Goal: Communication & Community: Ask a question

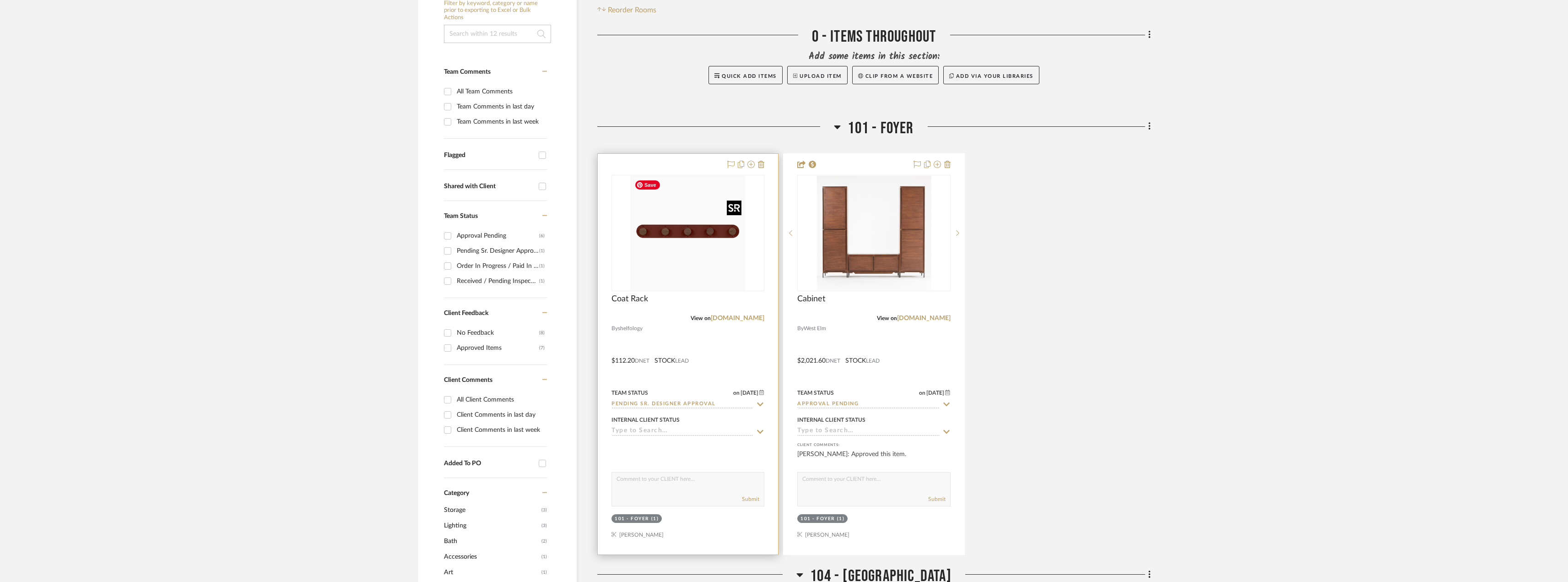
scroll to position [275, 0]
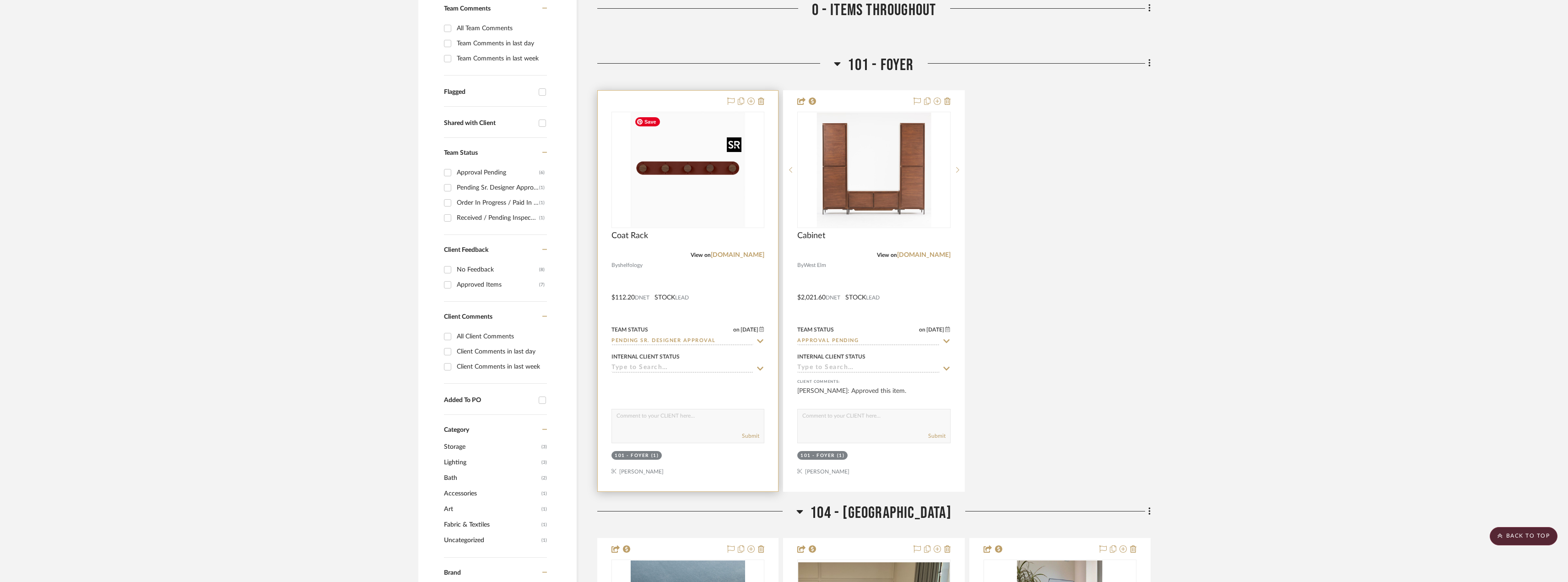
click at [713, 189] on img "0" at bounding box center [688, 170] width 115 height 115
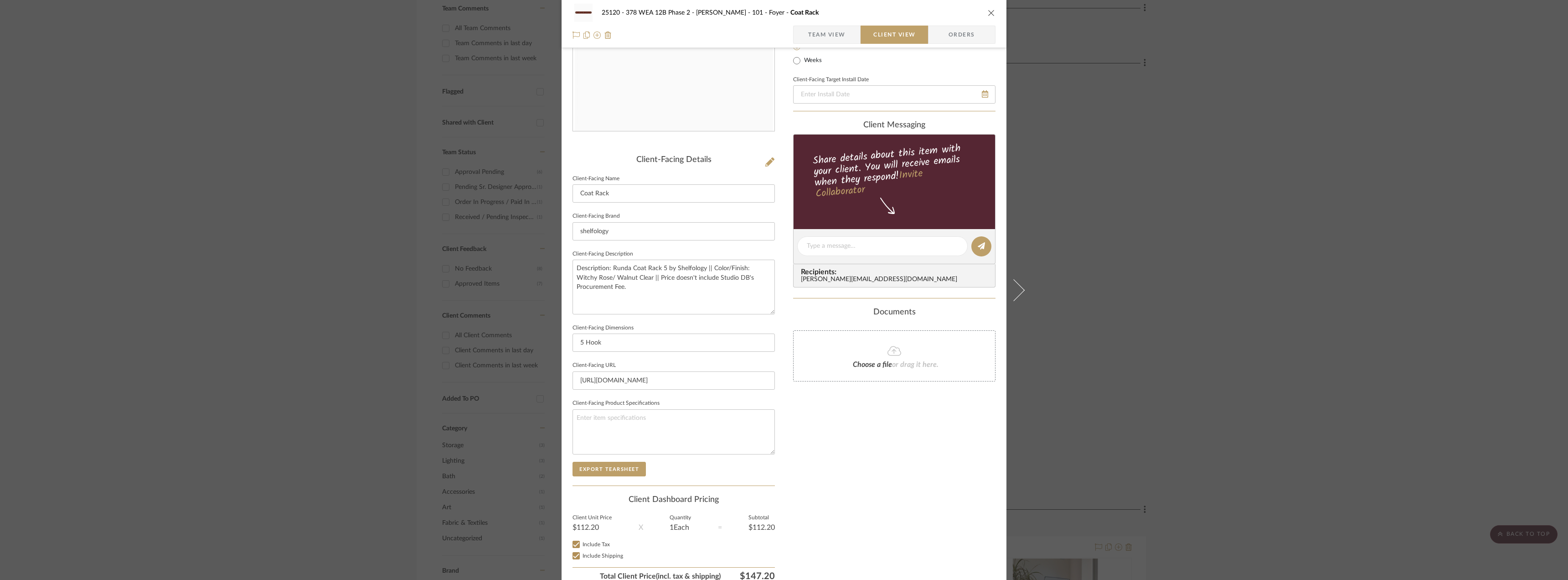
scroll to position [172, 0]
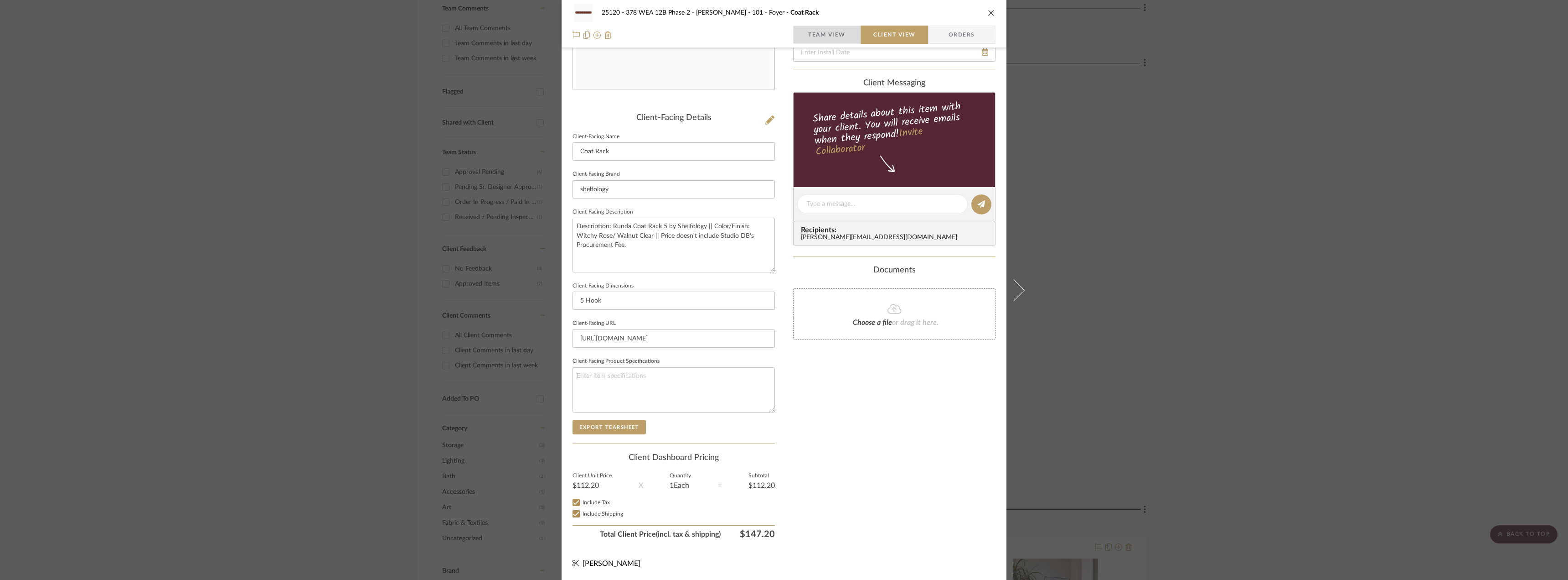
click at [821, 43] on span "Team View" at bounding box center [827, 34] width 37 height 18
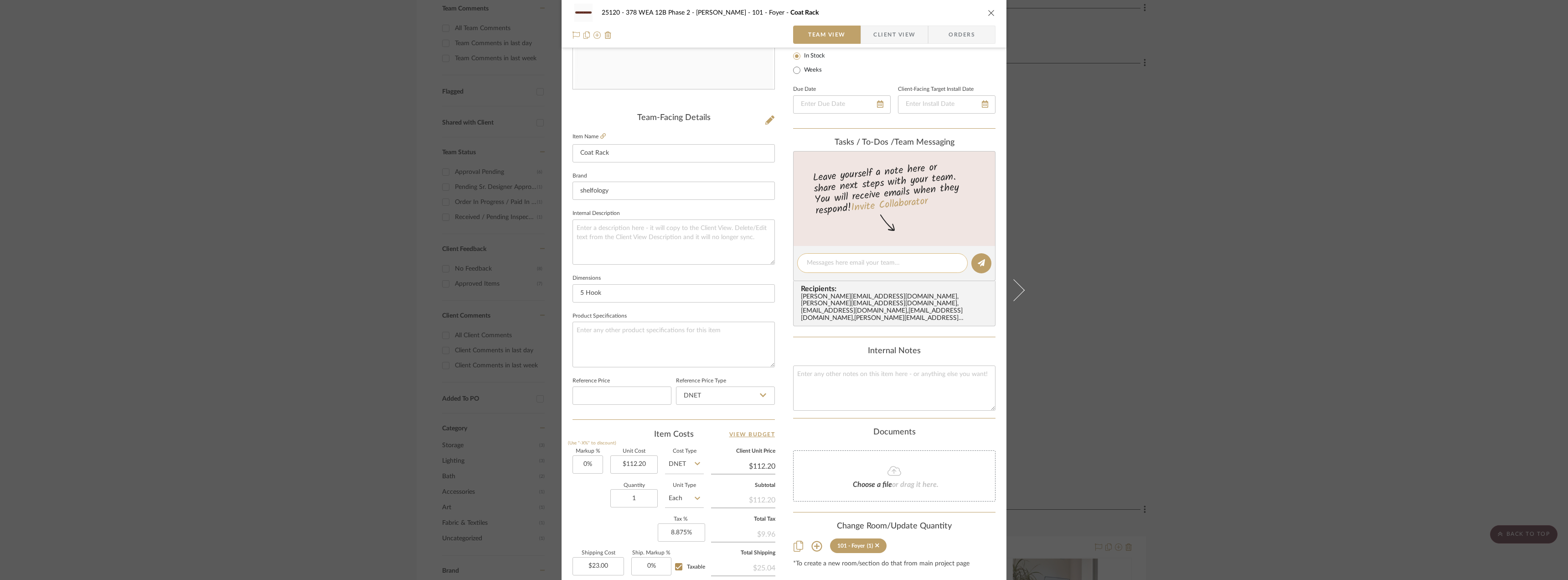
click at [847, 271] on div at bounding box center [882, 263] width 171 height 20
click at [847, 264] on textarea at bounding box center [882, 262] width 151 height 10
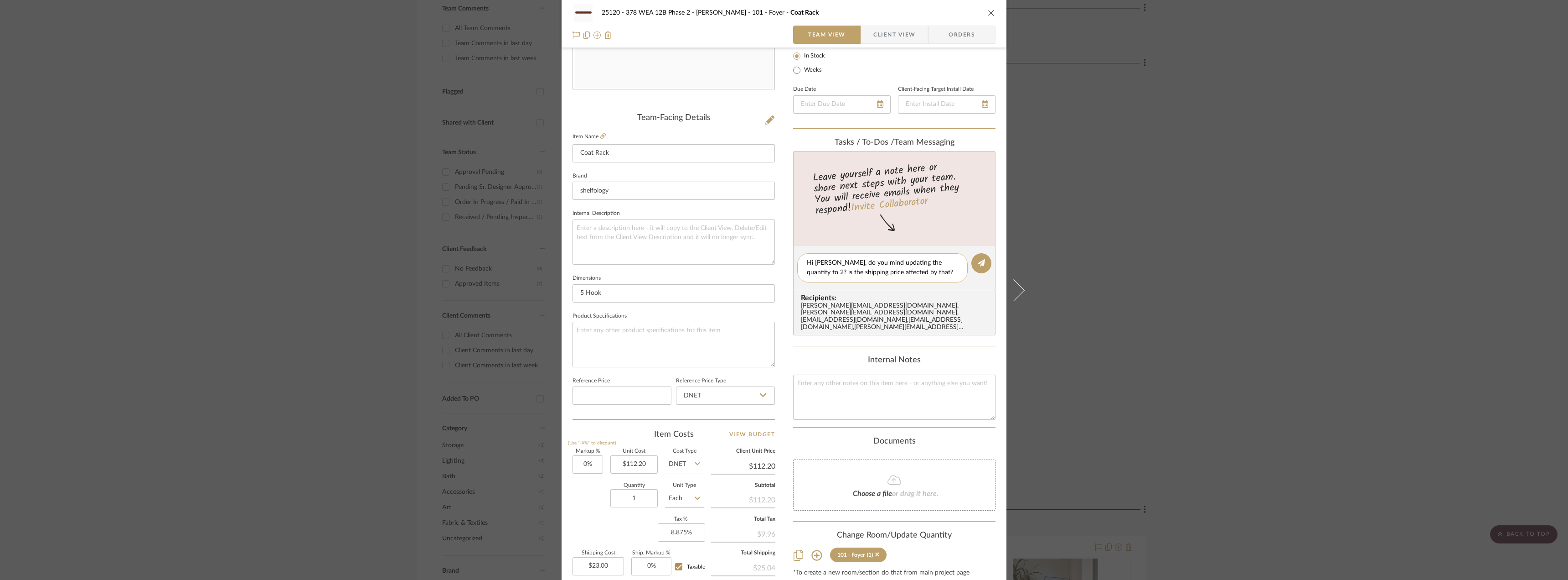
type textarea "Hi [PERSON_NAME], do you mind updating the quantity to 2? is the shipping price…"
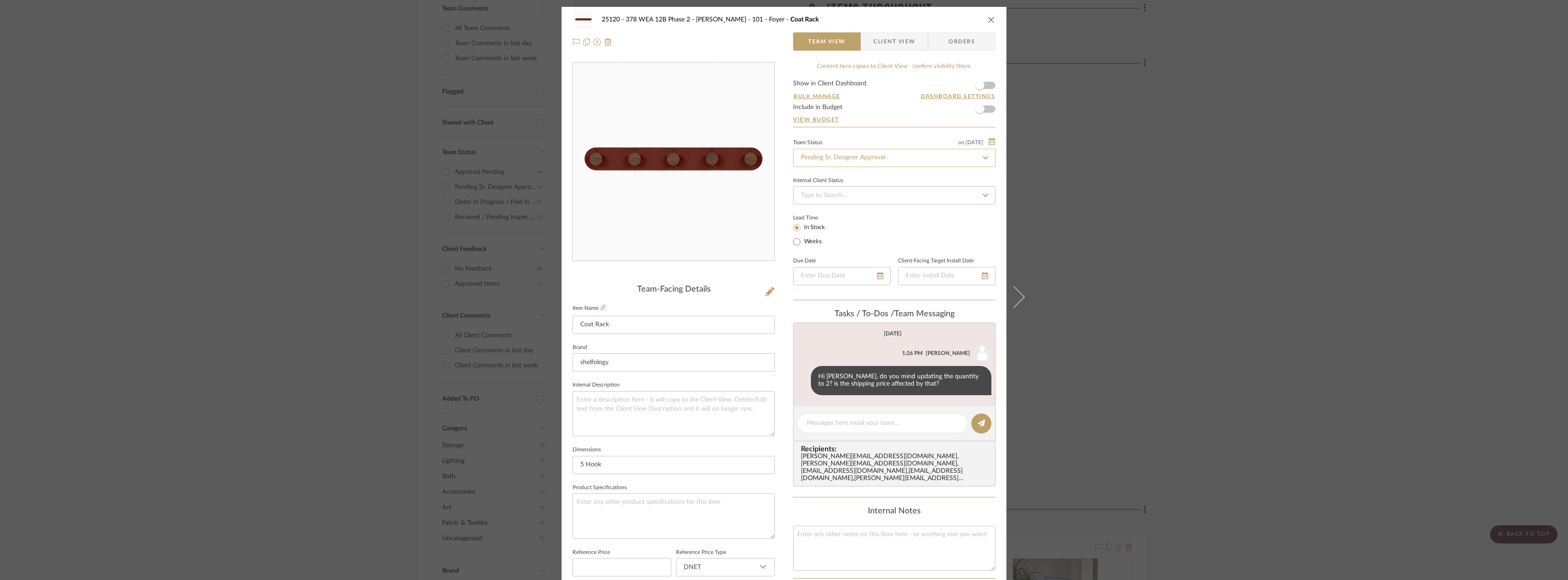
click at [856, 161] on input "Pending Sr. Designer Approval" at bounding box center [894, 158] width 203 height 18
type input "quote"
drag, startPoint x: 834, startPoint y: 188, endPoint x: 849, endPoint y: 192, distance: 15.5
click at [834, 187] on div "Quote Needed" at bounding box center [891, 182] width 201 height 24
type input "[DATE]"
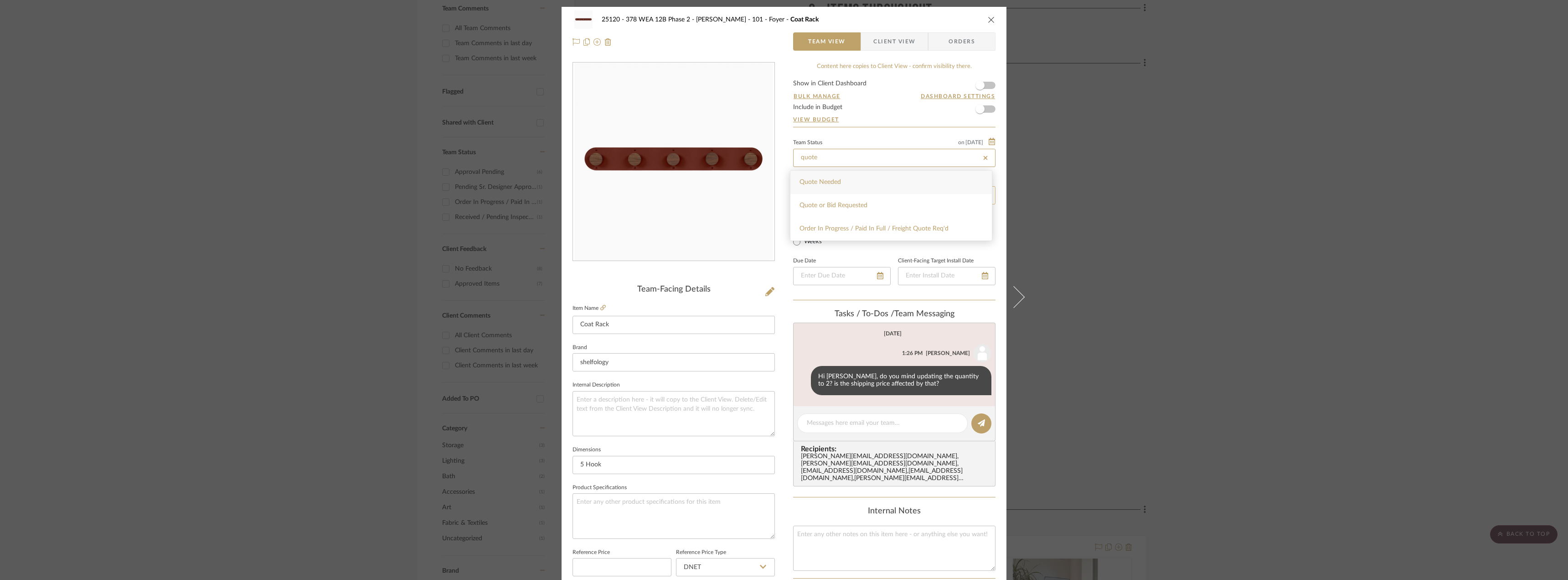
type input "Quote Needed"
type input "[DATE]"
type input "Quote Needed"
click at [1167, 193] on div "25120 - 378 WEA 12B Phase 2 - [PERSON_NAME] 101 - Foyer Coat Rack Team View Cli…" at bounding box center [784, 290] width 1568 height 580
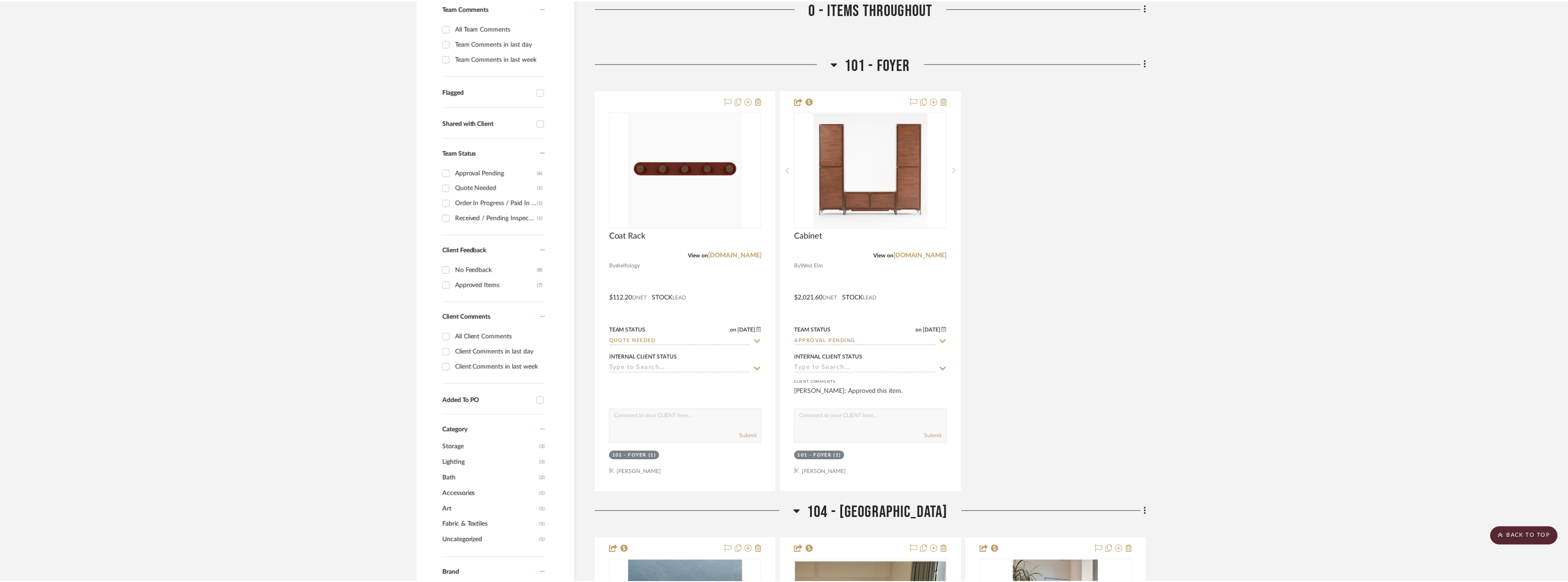
scroll to position [275, 0]
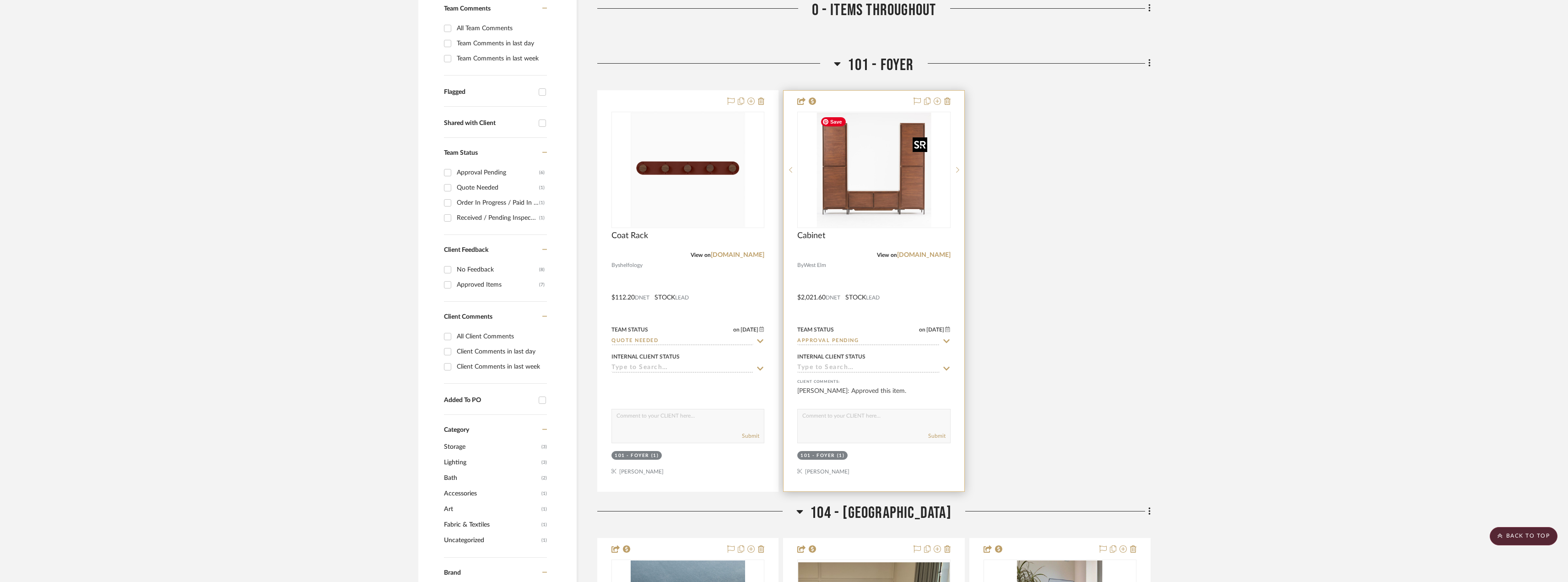
click at [897, 194] on img "0" at bounding box center [874, 170] width 115 height 115
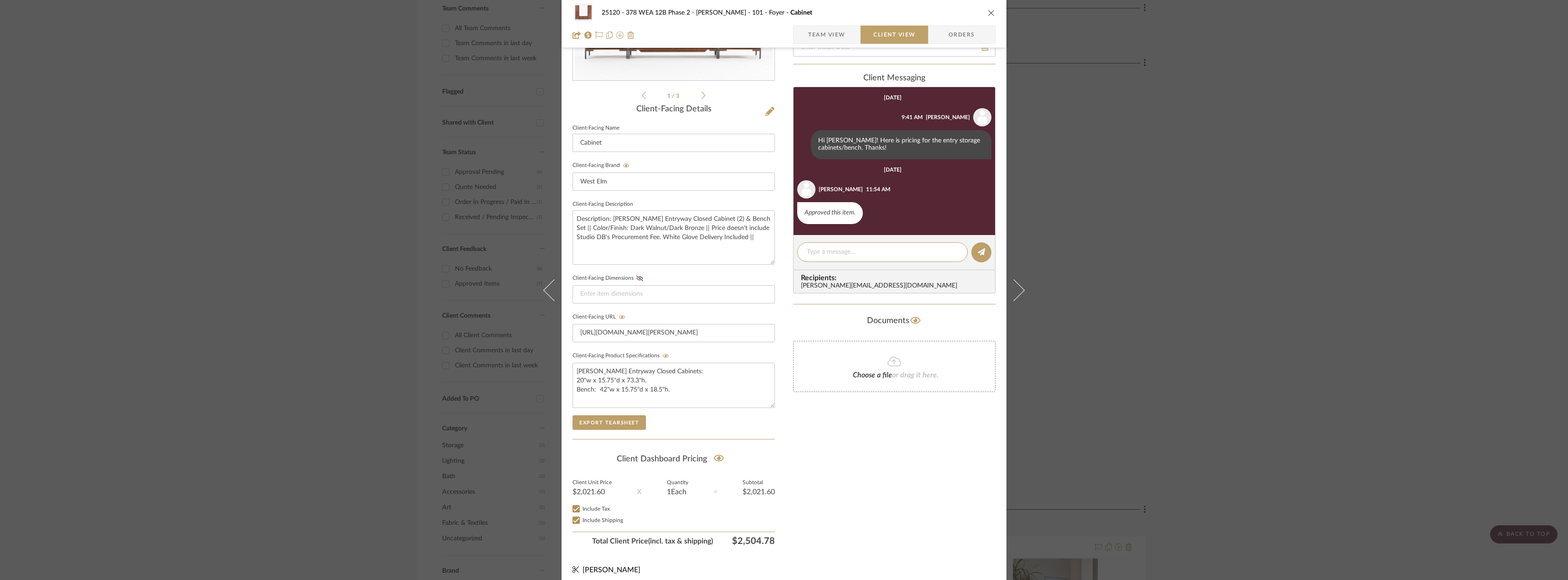
scroll to position [187, 0]
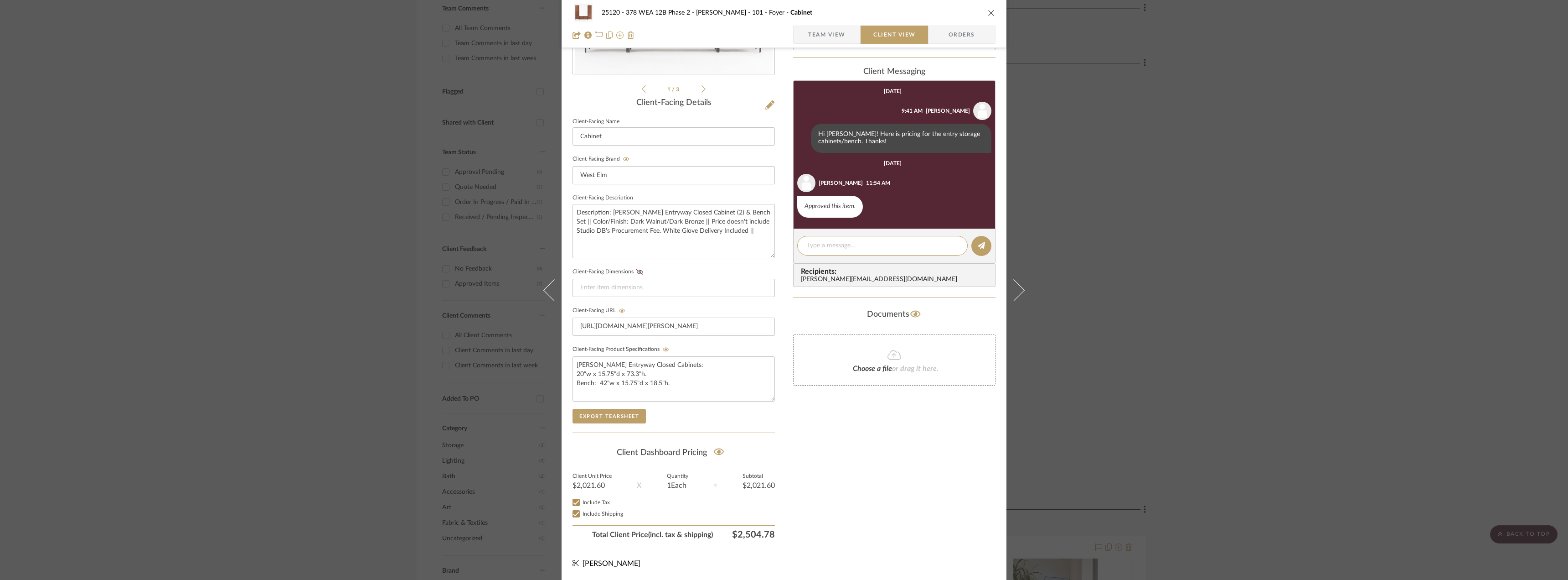
click at [844, 30] on span "Team View" at bounding box center [827, 34] width 67 height 18
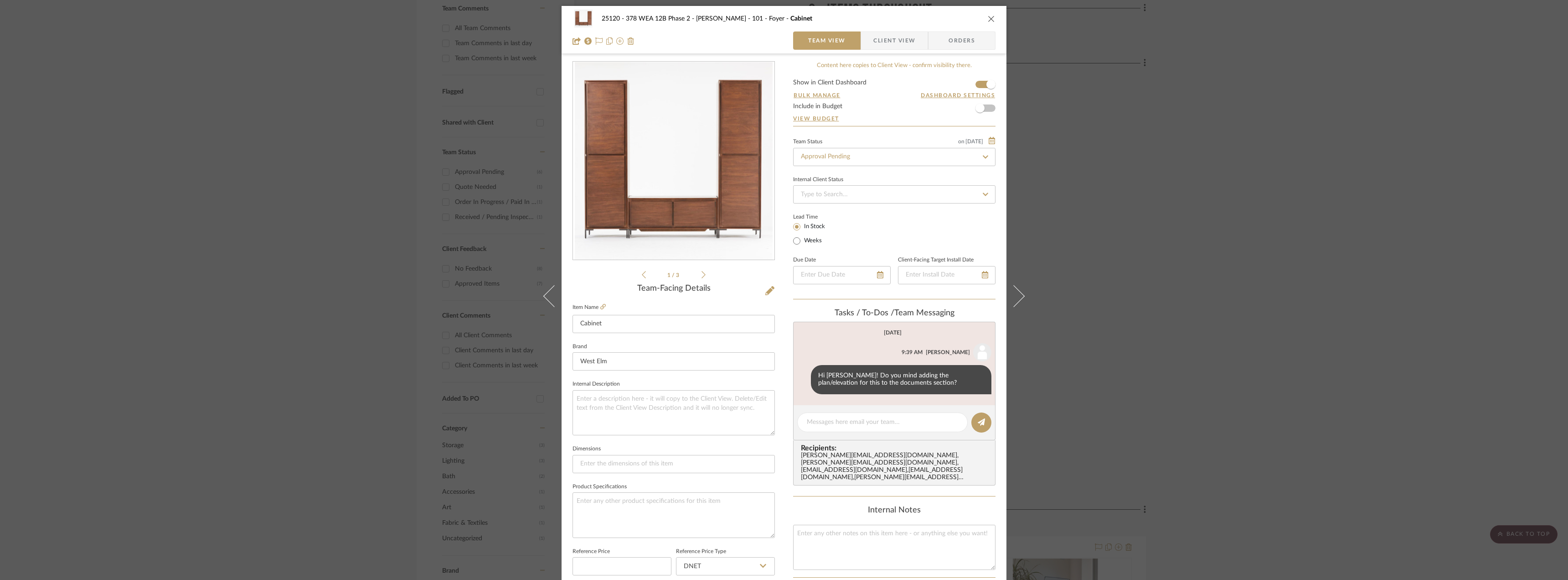
scroll to position [0, 0]
click at [601, 308] on icon at bounding box center [603, 307] width 6 height 6
